Goal: Information Seeking & Learning: Learn about a topic

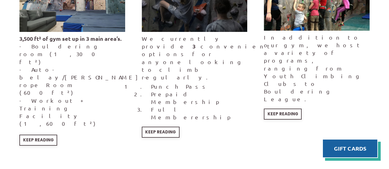
scroll to position [1047, 0]
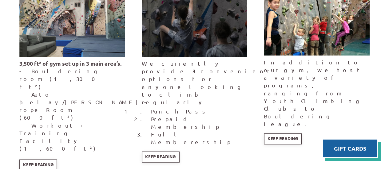
scroll to position [1036, 0]
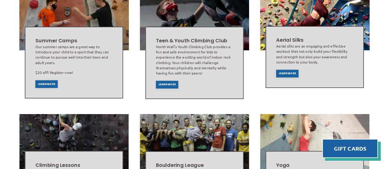
scroll to position [184, 0]
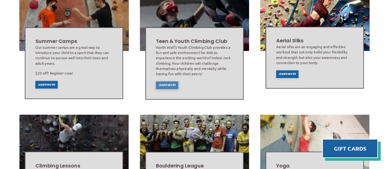
click at [164, 81] on div "Learn More" at bounding box center [167, 85] width 22 height 8
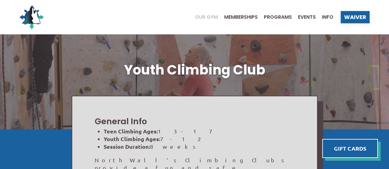
click at [203, 15] on span "Our Gym" at bounding box center [206, 17] width 23 height 5
